Goal: Task Accomplishment & Management: Manage account settings

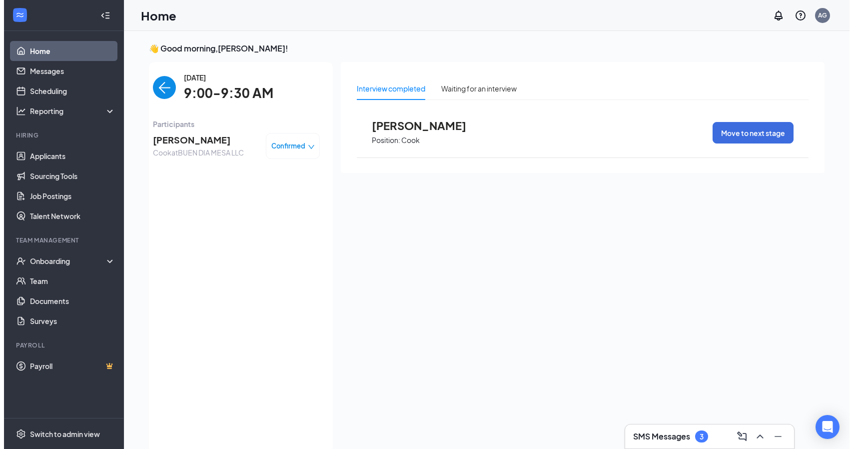
scroll to position [4, 0]
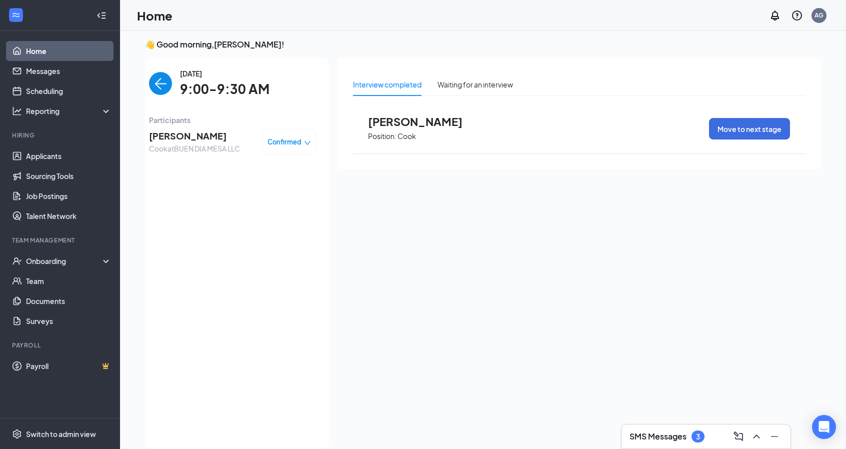
click at [302, 143] on div "Confirmed" at bounding box center [288, 142] width 43 height 10
click at [269, 205] on span "Mark as no-show" at bounding box center [261, 204] width 55 height 11
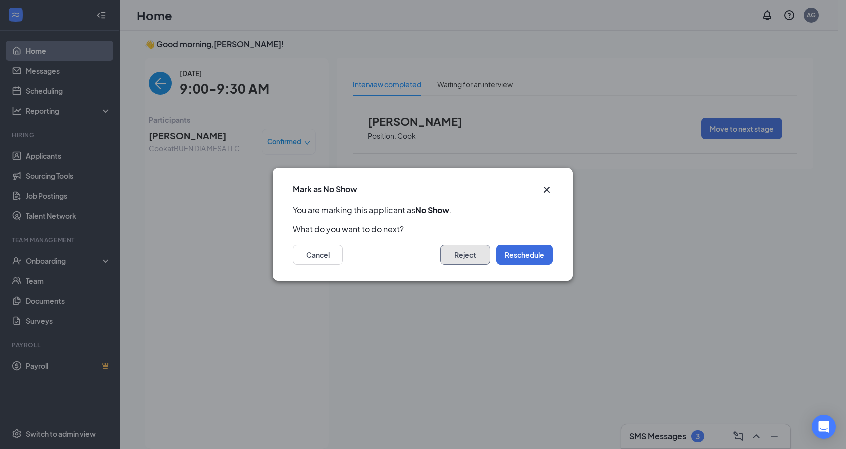
click at [467, 261] on button "Reject" at bounding box center [465, 255] width 50 height 20
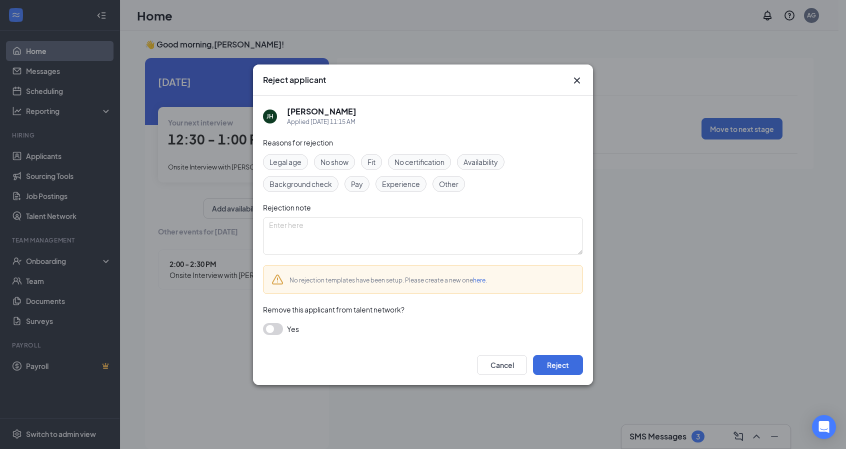
click at [337, 161] on span "No show" at bounding box center [334, 161] width 28 height 11
click at [274, 328] on button "button" at bounding box center [273, 329] width 20 height 12
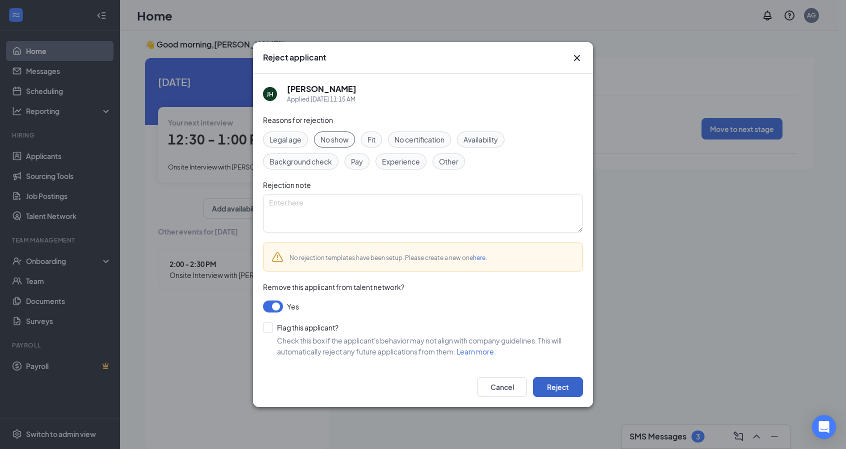
click at [550, 383] on button "Reject" at bounding box center [558, 387] width 50 height 20
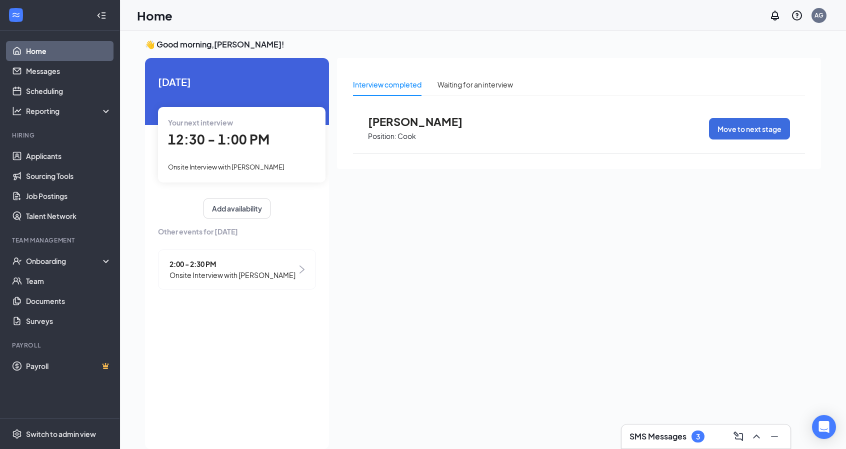
click at [278, 140] on div "12:30 - 1:00 PM" at bounding box center [241, 139] width 147 height 20
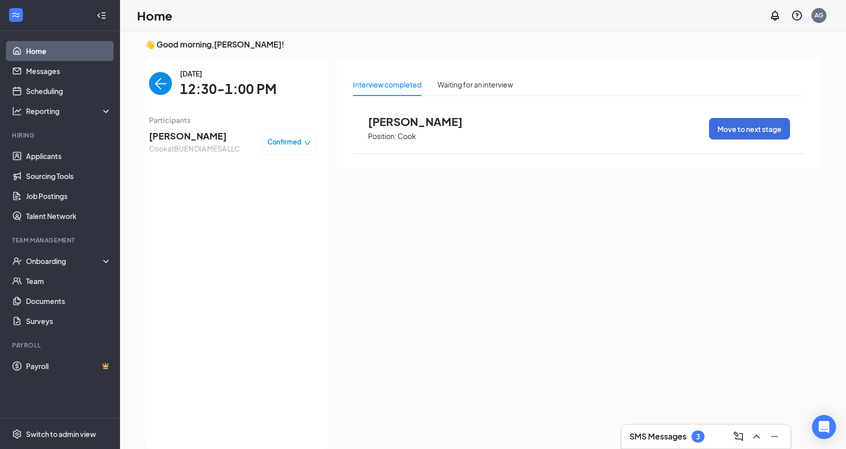
click at [190, 139] on span "[PERSON_NAME]" at bounding box center [194, 136] width 91 height 14
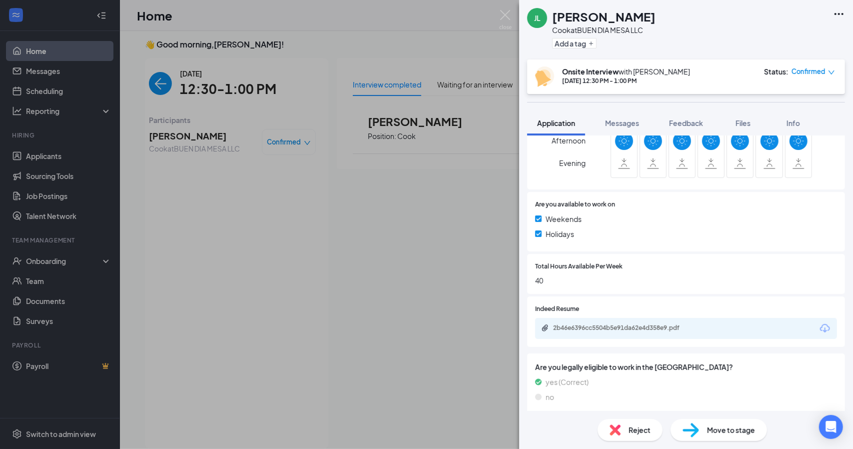
scroll to position [366, 0]
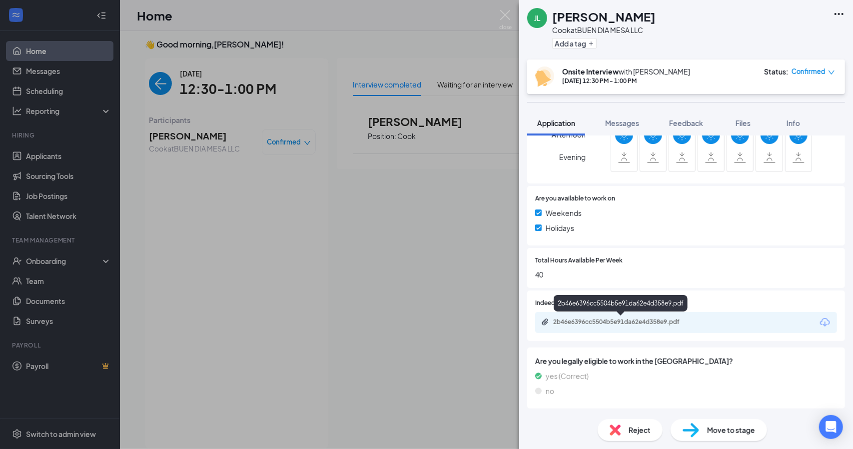
click at [640, 319] on div "2b46e6396cc5504b5e91da62e4d358e9.pdf" at bounding box center [623, 322] width 140 height 8
